Goal: Communication & Community: Participate in discussion

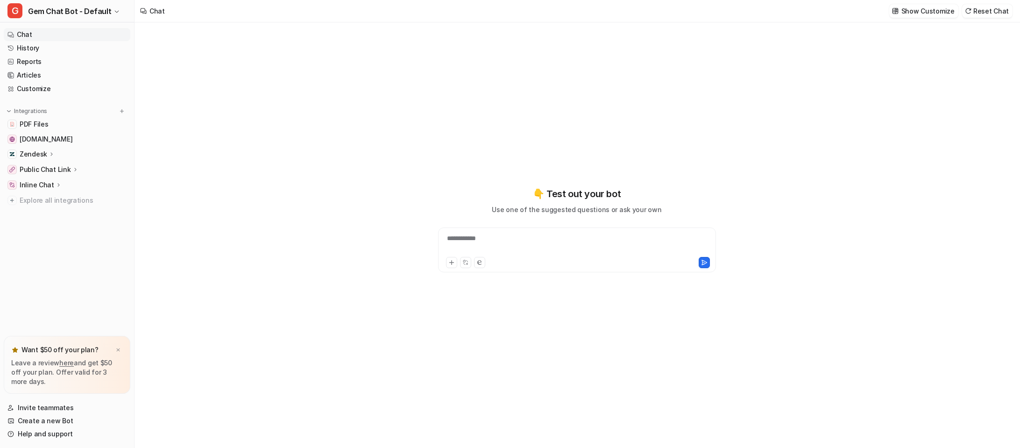
type textarea "**********"
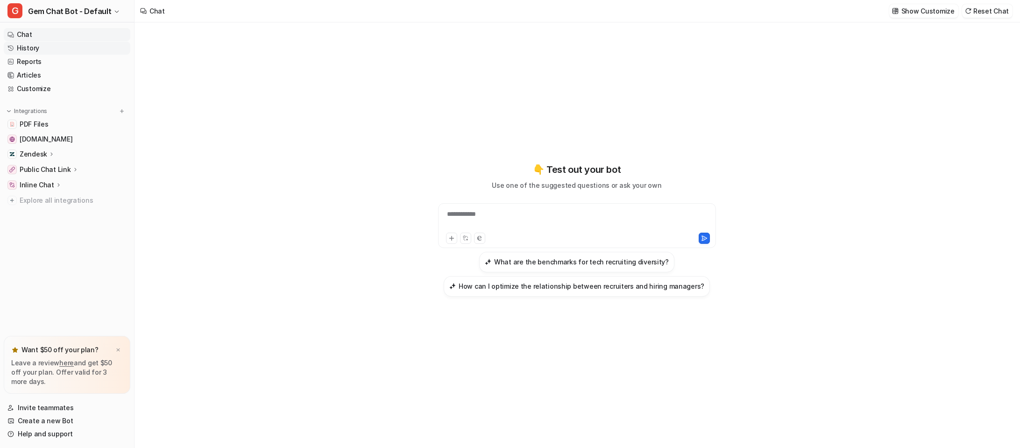
click at [28, 45] on link "History" at bounding box center [67, 48] width 127 height 13
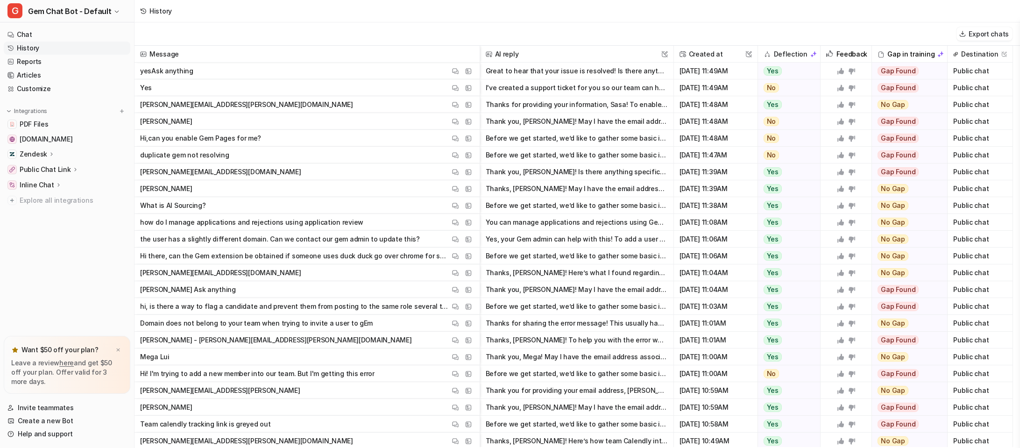
scroll to position [2, 0]
click at [373, 289] on span "[PERSON_NAME] Ask anything View Thread View Sources" at bounding box center [307, 287] width 338 height 17
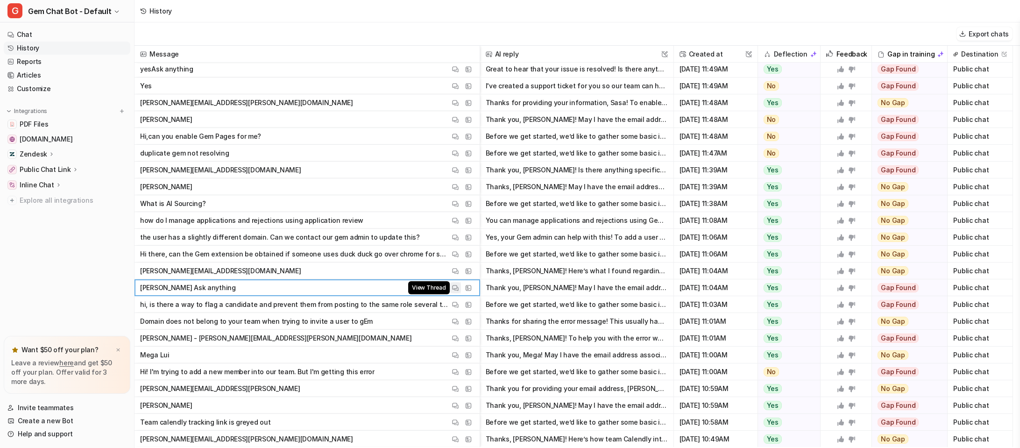
click at [459, 289] on button "View Thread" at bounding box center [455, 287] width 11 height 11
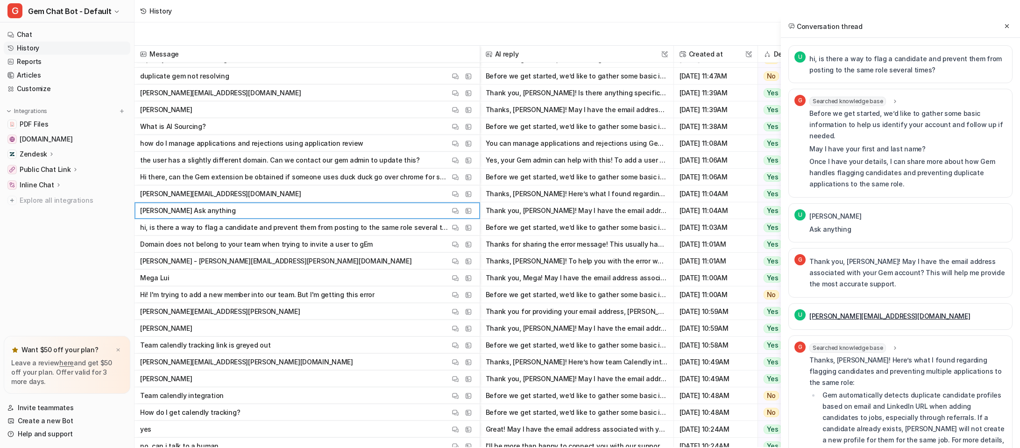
scroll to position [88, 0]
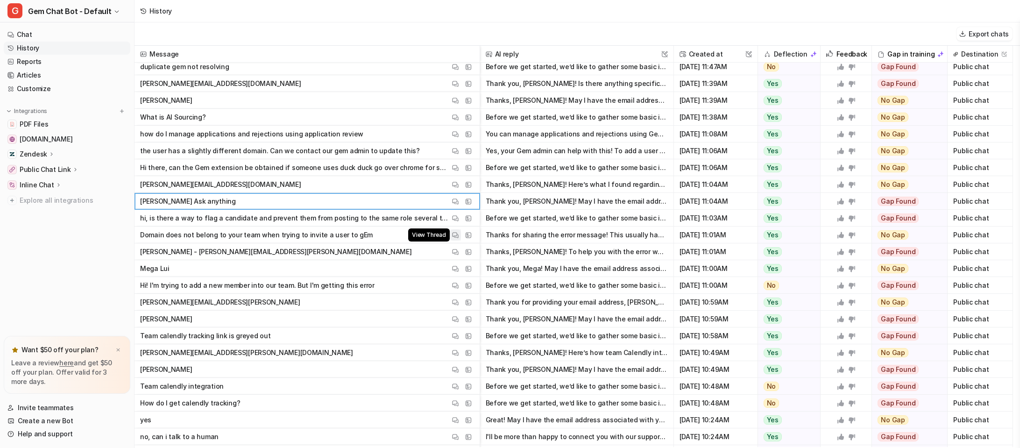
click at [457, 236] on img at bounding box center [455, 235] width 7 height 7
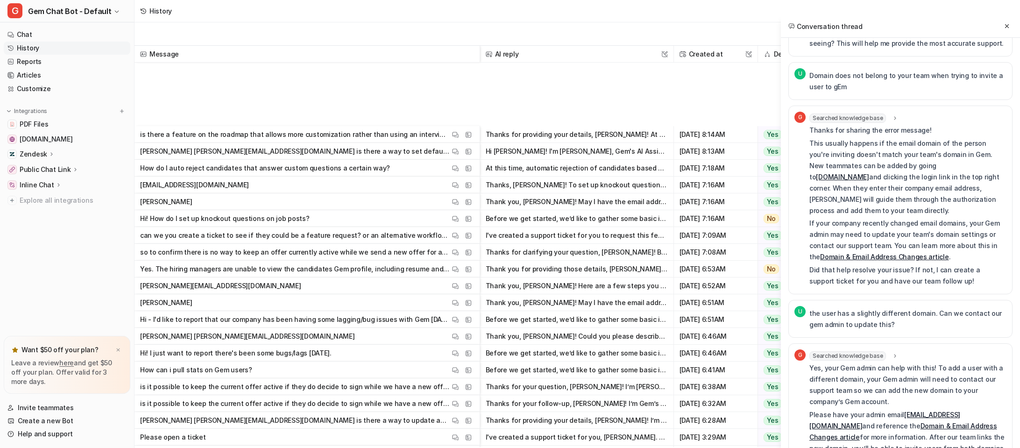
scroll to position [621, 0]
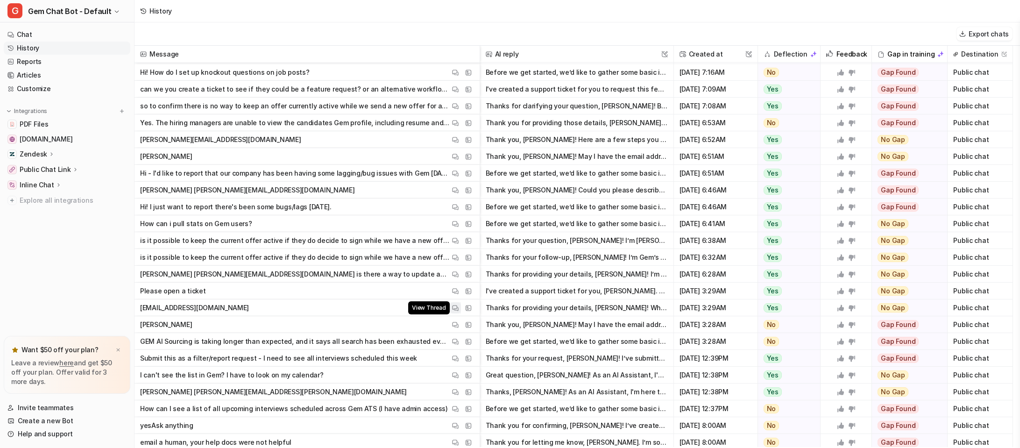
click at [454, 306] on img at bounding box center [455, 307] width 7 height 7
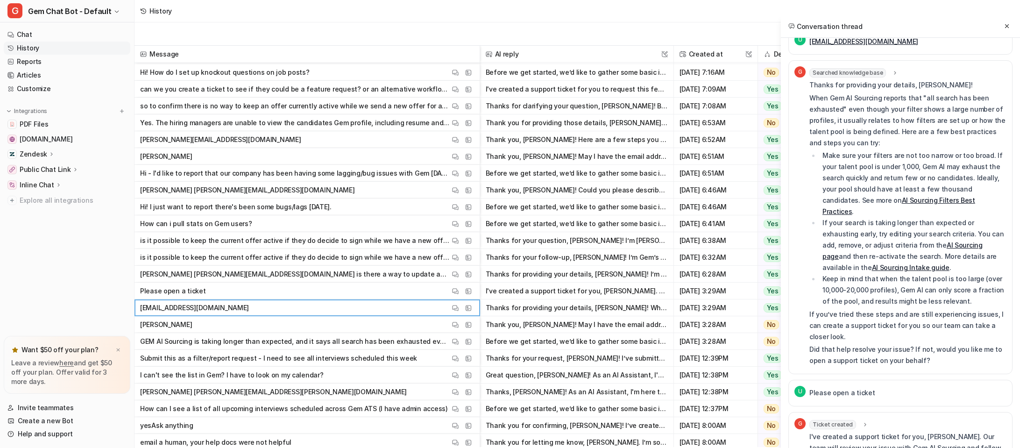
scroll to position [239, 0]
